Goal: Task Accomplishment & Management: Manage account settings

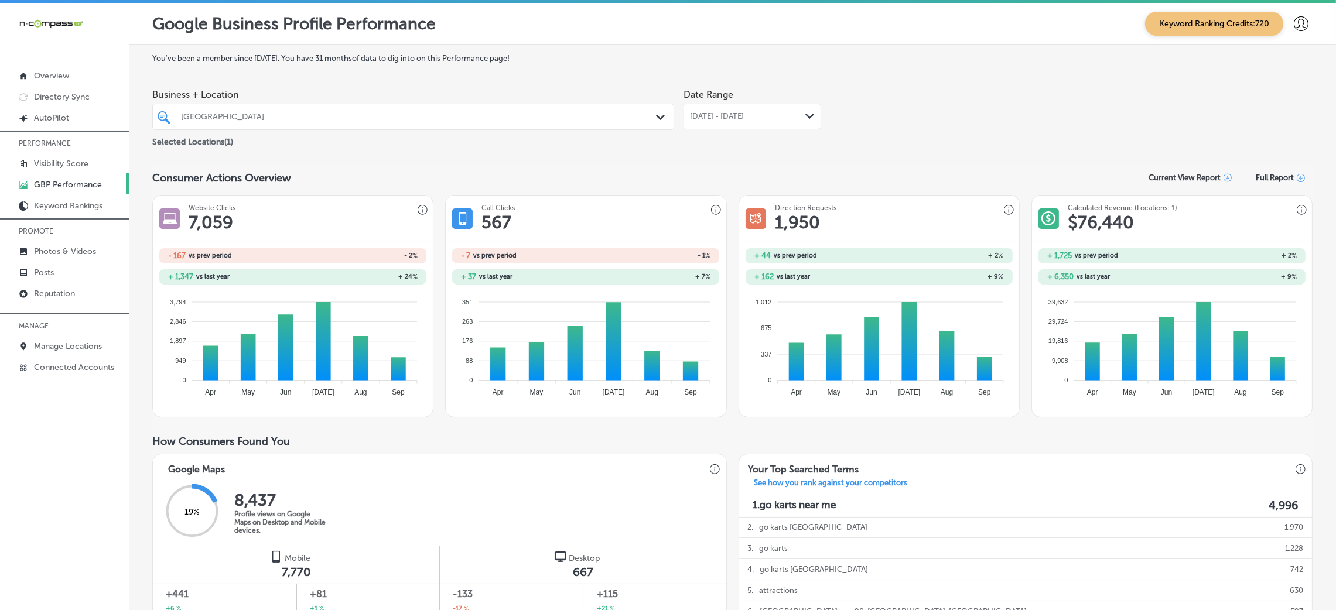
scroll to position [615, 0]
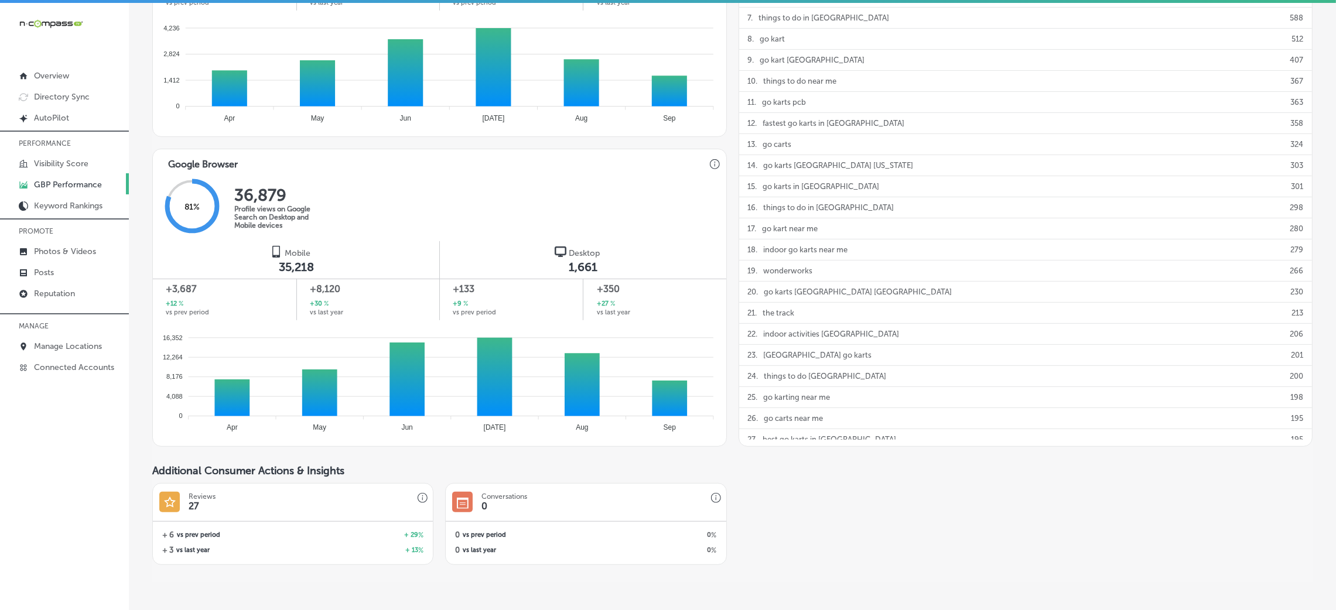
click at [69, 180] on p "GBP Performance" at bounding box center [68, 185] width 68 height 10
click at [80, 344] on p "Manage Locations" at bounding box center [68, 346] width 68 height 10
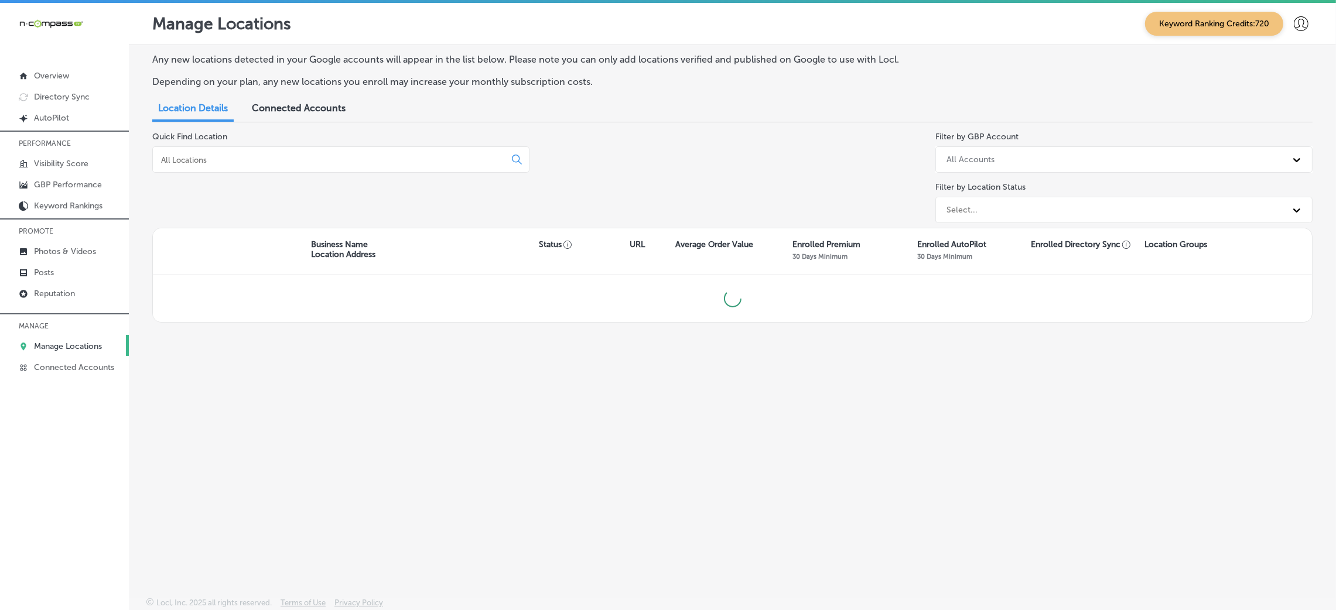
click at [403, 161] on input at bounding box center [331, 160] width 343 height 11
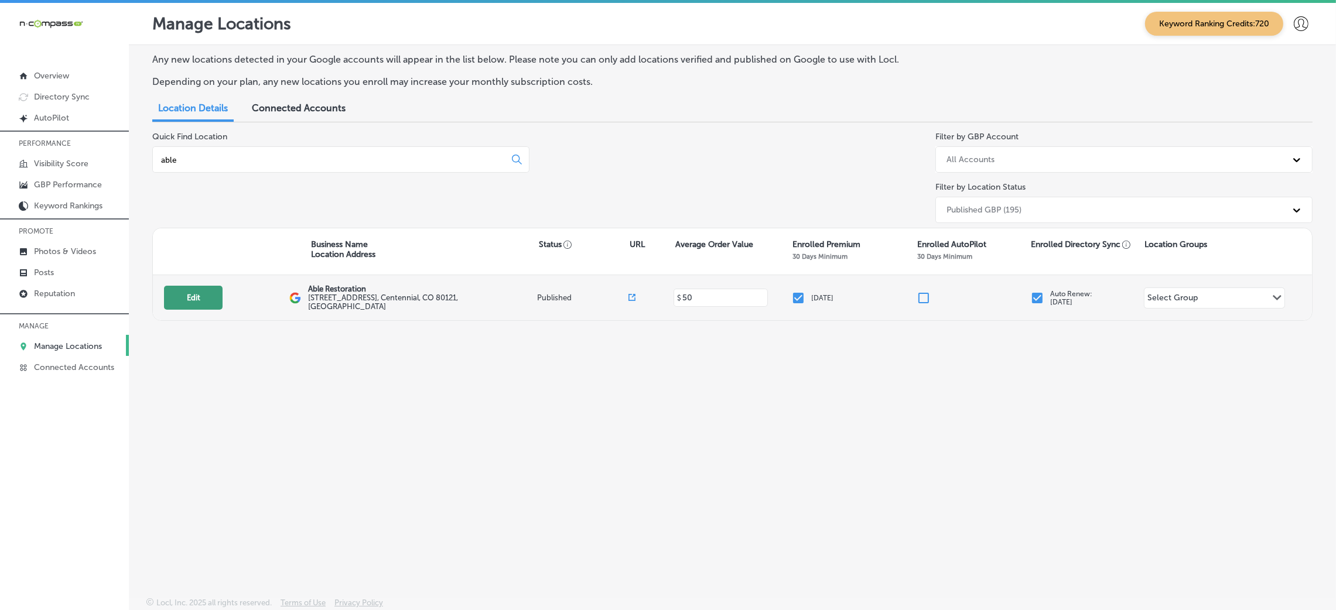
type input "able"
click at [192, 307] on button "Edit" at bounding box center [193, 298] width 59 height 24
select select "US"
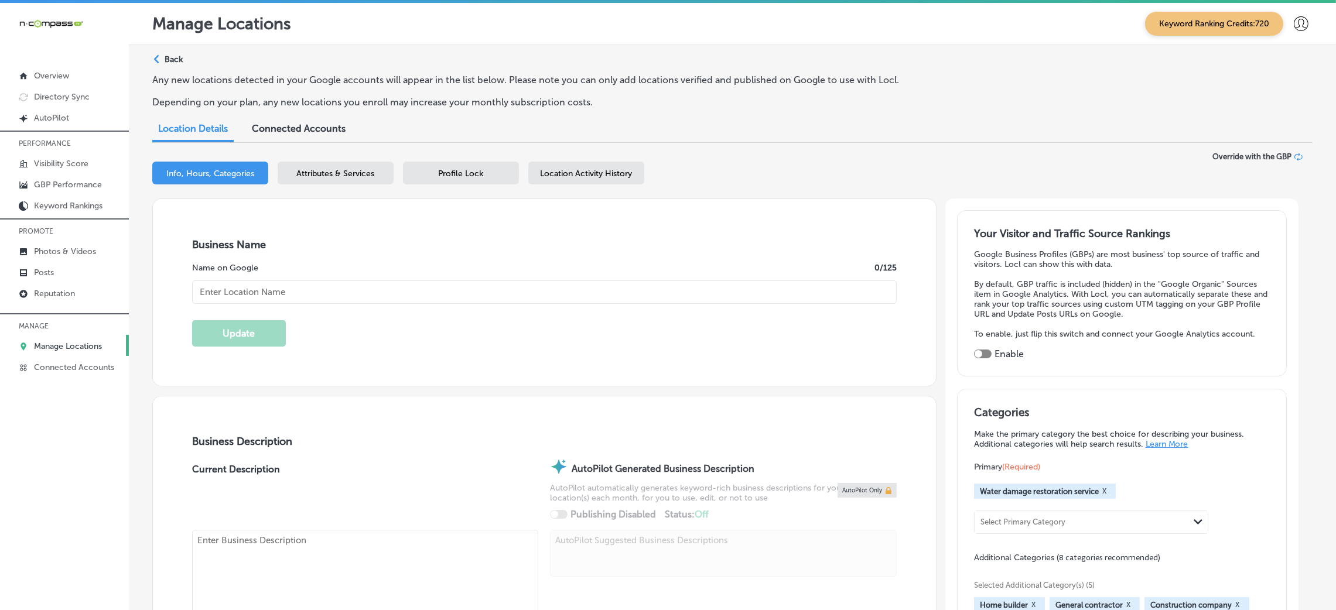
checkbox input "true"
type textarea "Able Restoration is your trusted partner in water damage restoration in [GEOGRA…"
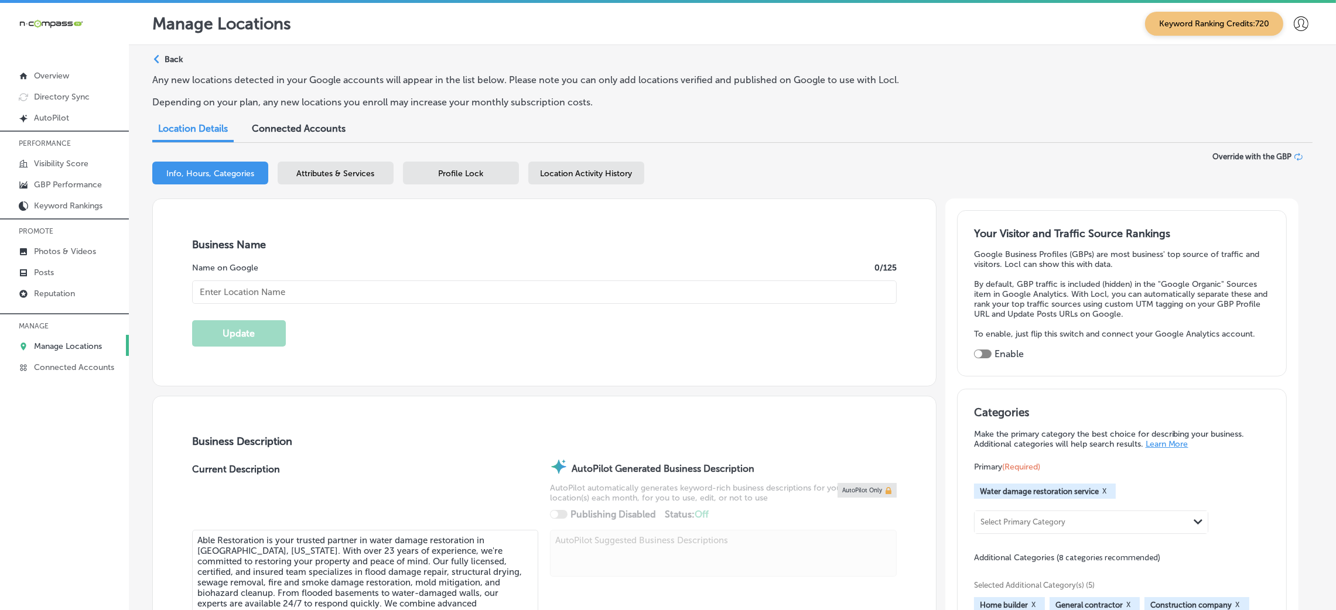
type input "[STREET_ADDRESS]"
type input "Centennial"
type input "80121"
type input "US"
type input "[URL][DOMAIN_NAME]"
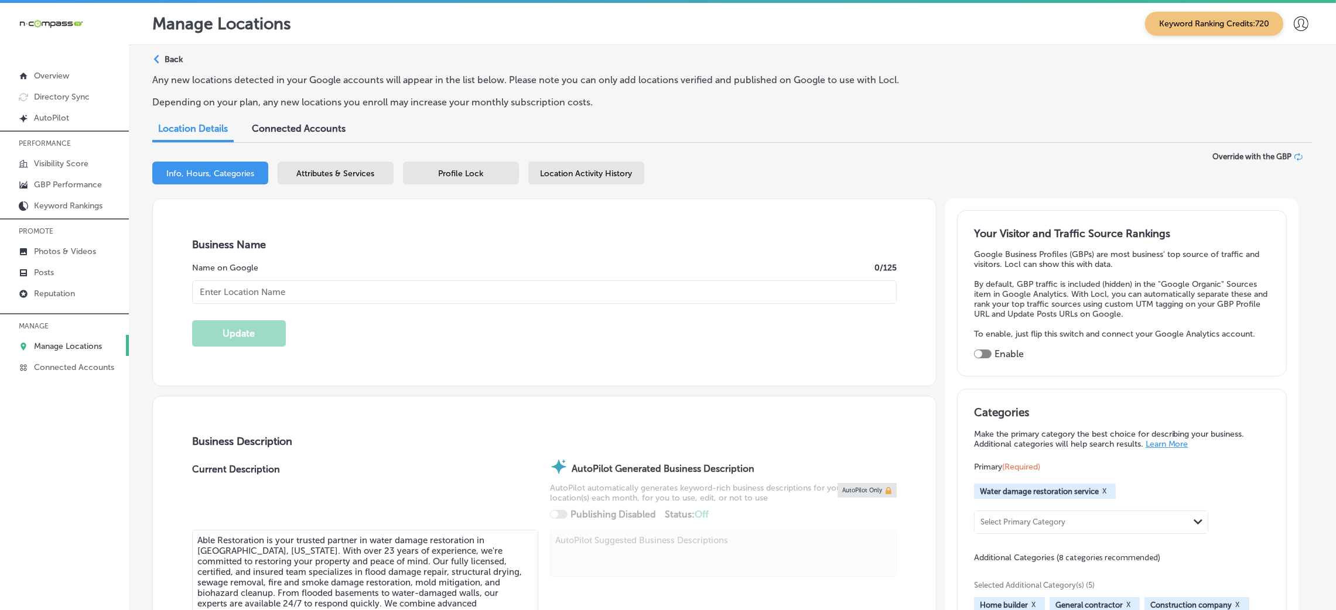
type input "Able Restoration"
type input "[PHONE_NUMBER]"
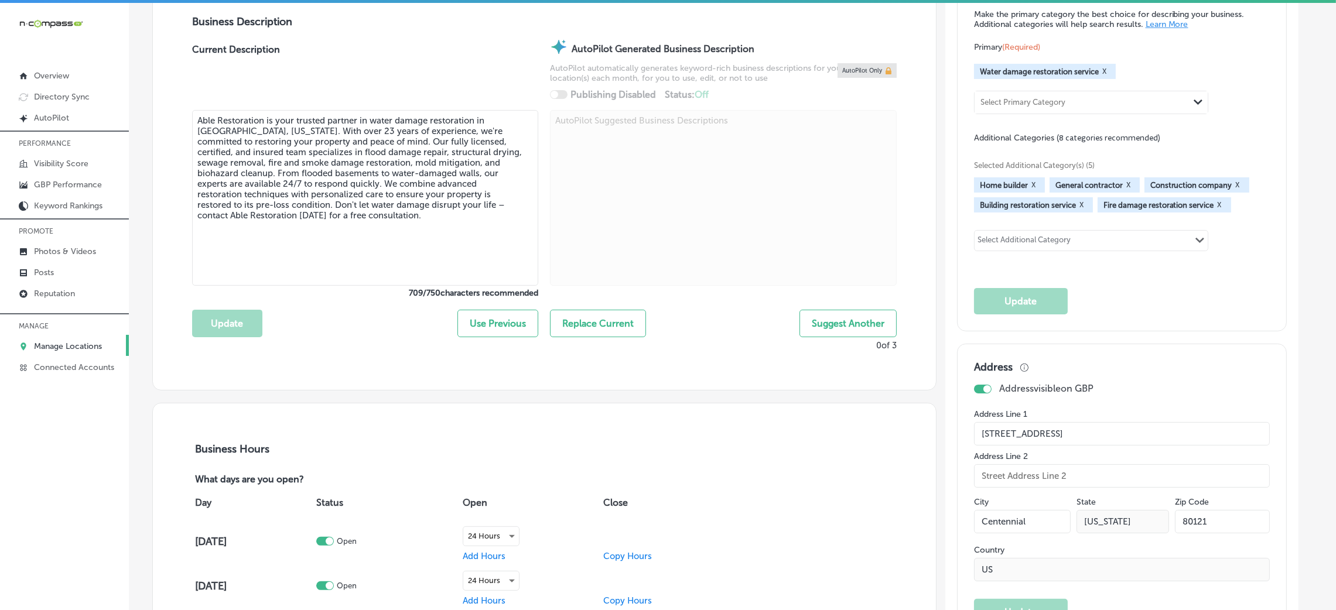
scroll to position [878, 0]
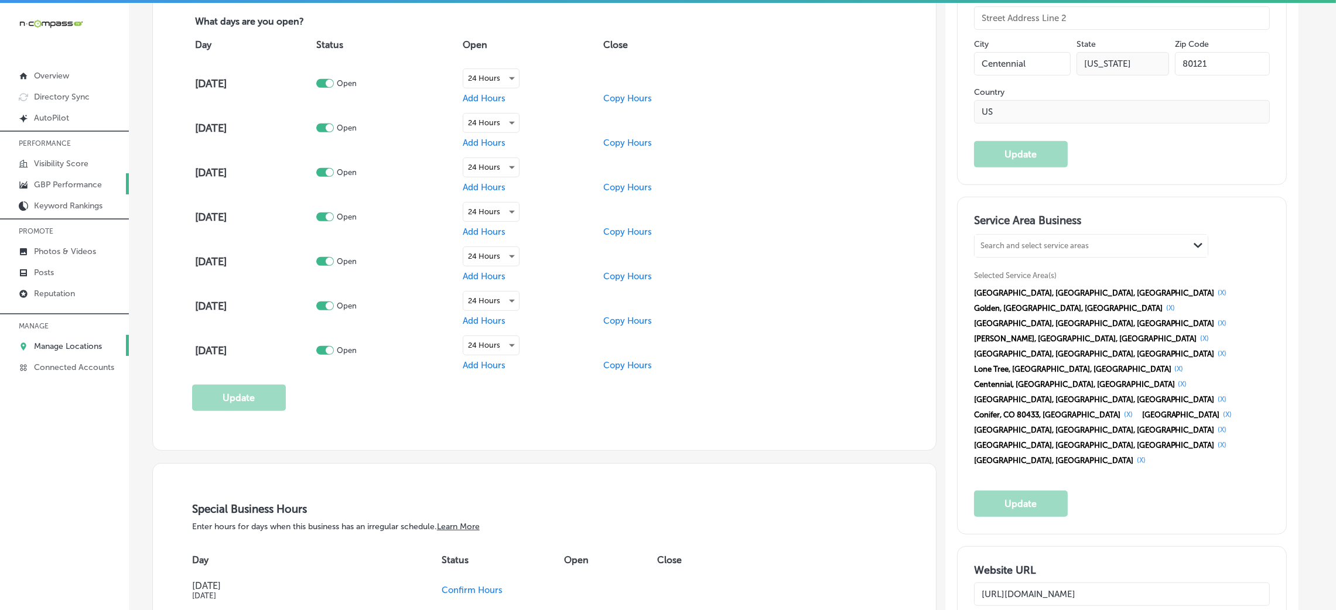
click at [84, 182] on p "GBP Performance" at bounding box center [68, 185] width 68 height 10
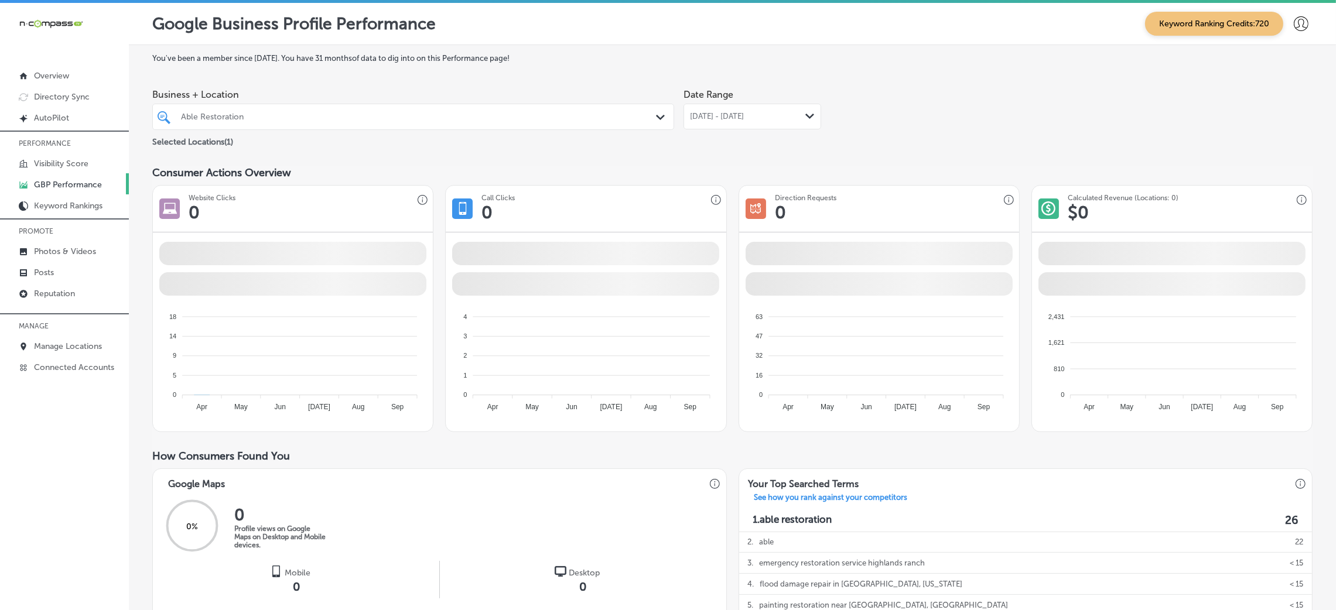
click at [711, 115] on span "[DATE] - [DATE]" at bounding box center [717, 116] width 54 height 9
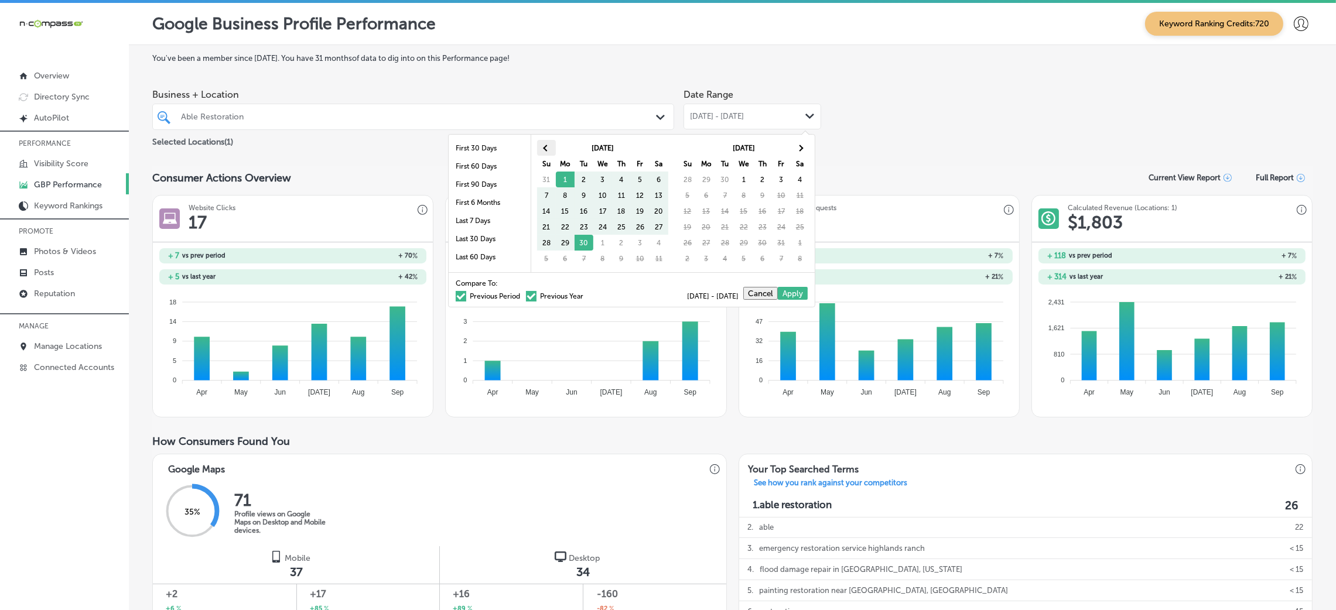
click at [549, 148] on span at bounding box center [546, 148] width 6 height 6
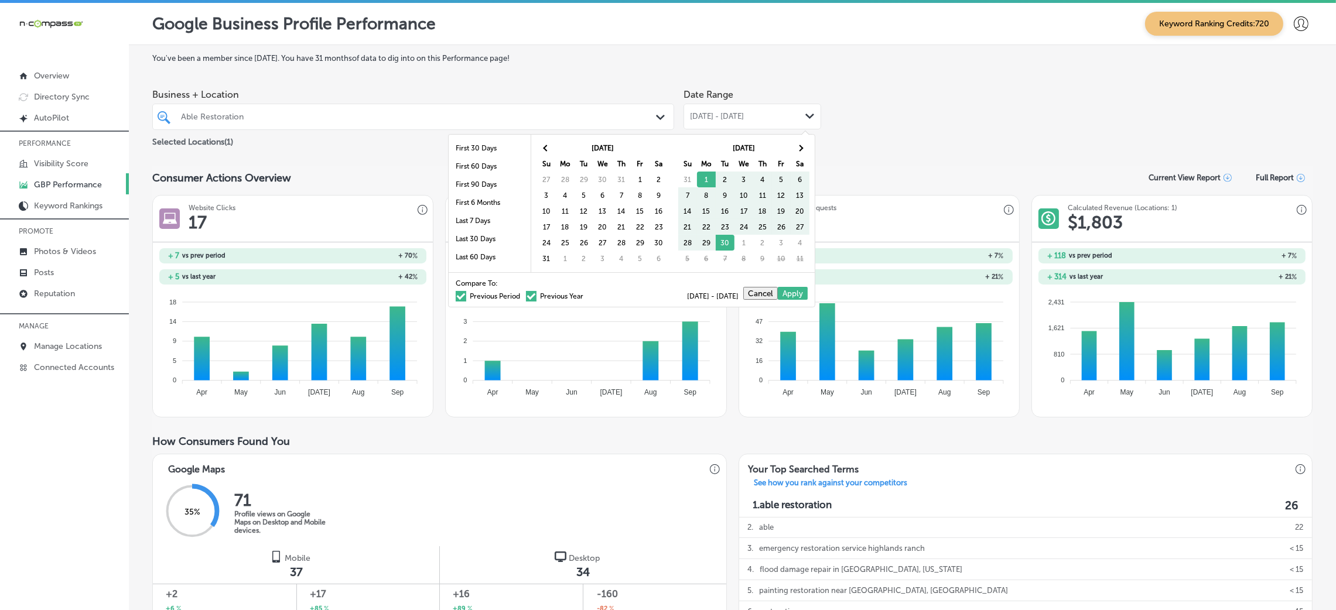
click at [549, 148] on span at bounding box center [546, 148] width 6 height 6
click at [585, 170] on th "Tu" at bounding box center [583, 164] width 19 height 16
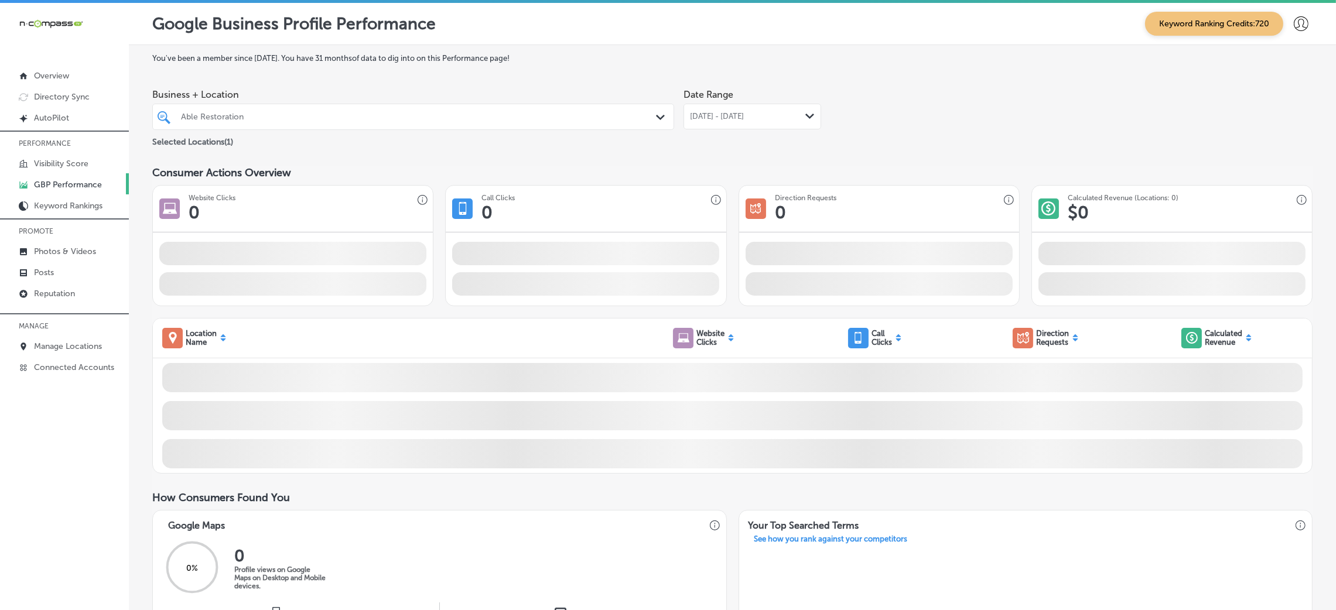
click at [757, 109] on div "[DATE] - [DATE] Path Created with Sketch." at bounding box center [752, 117] width 138 height 26
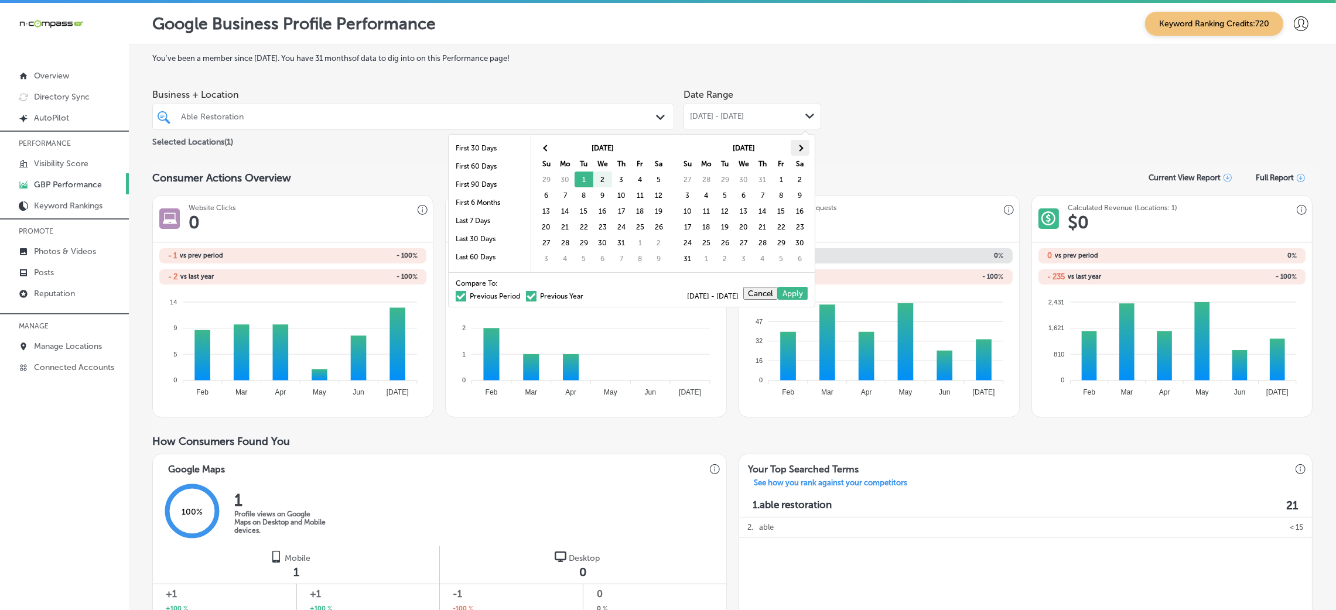
click at [799, 147] on span at bounding box center [799, 148] width 6 height 6
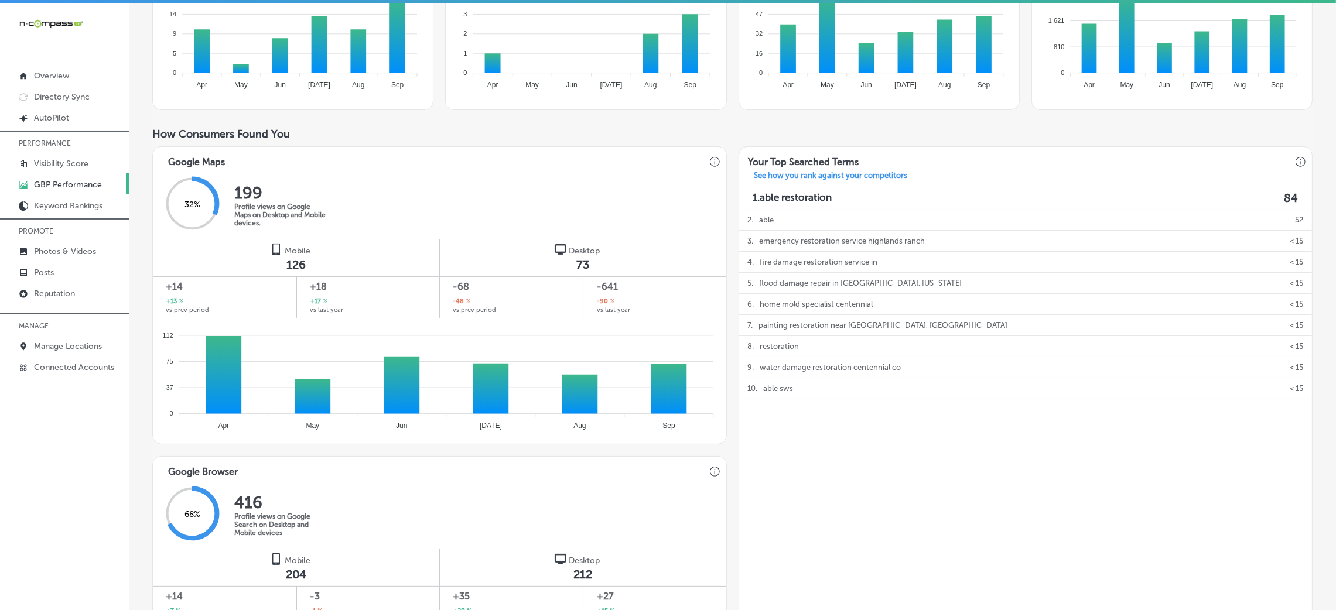
scroll to position [615, 0]
